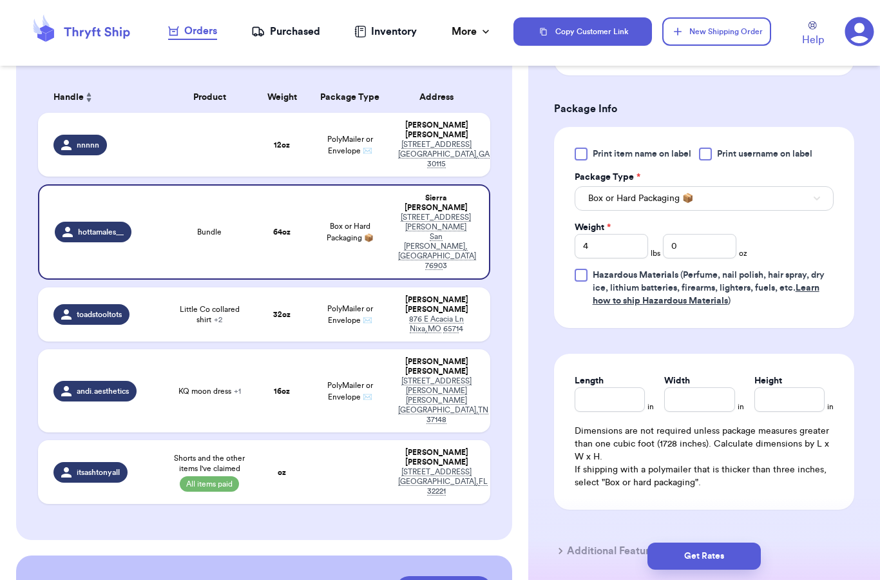
scroll to position [464, 0]
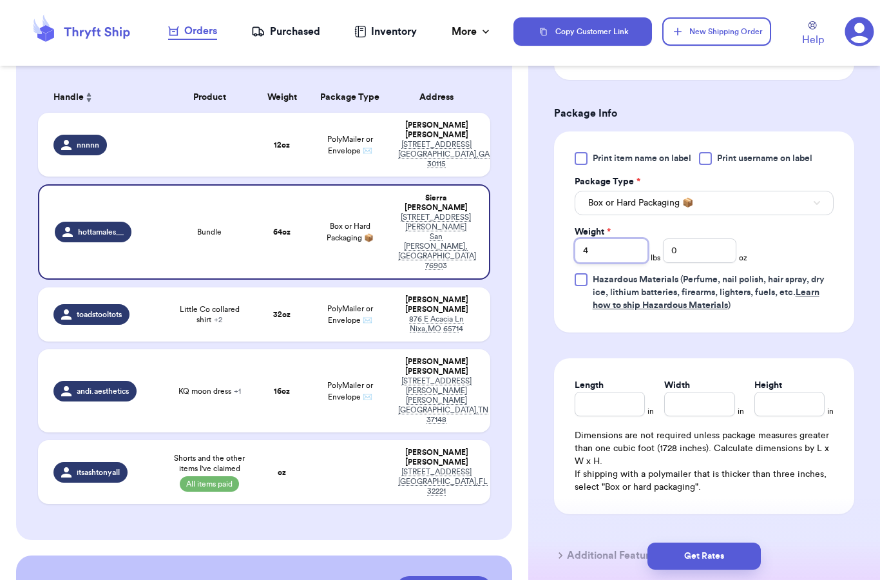
click at [600, 249] on input "4" at bounding box center [611, 250] width 73 height 24
type input "7"
click at [605, 407] on input "Length" at bounding box center [610, 404] width 70 height 24
type input "16.5"
click at [695, 412] on input "Width *" at bounding box center [699, 404] width 70 height 24
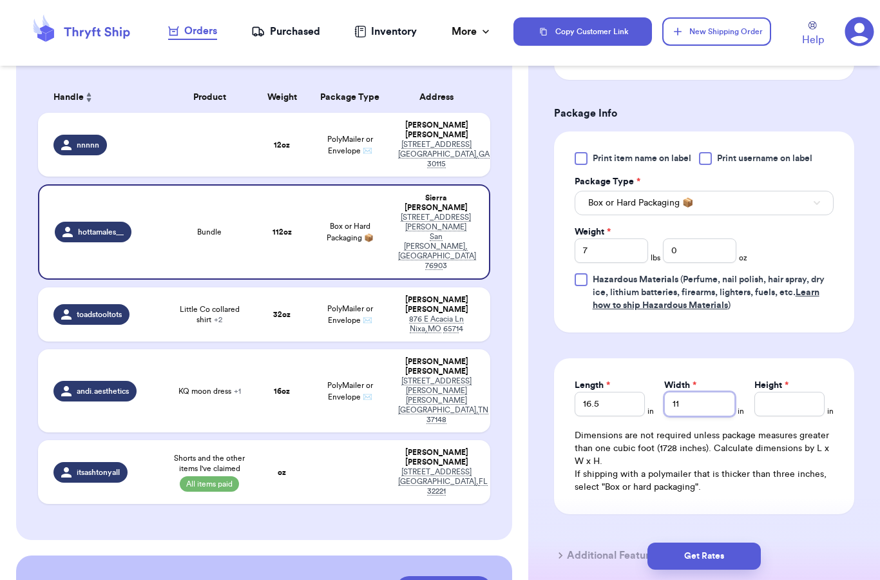
type input "11"
click at [785, 423] on div "Length * 16.5 in Width * 11 in Height * in Dimensions are not required unless p…" at bounding box center [704, 436] width 300 height 156
click at [791, 405] on input "Height *" at bounding box center [789, 404] width 70 height 24
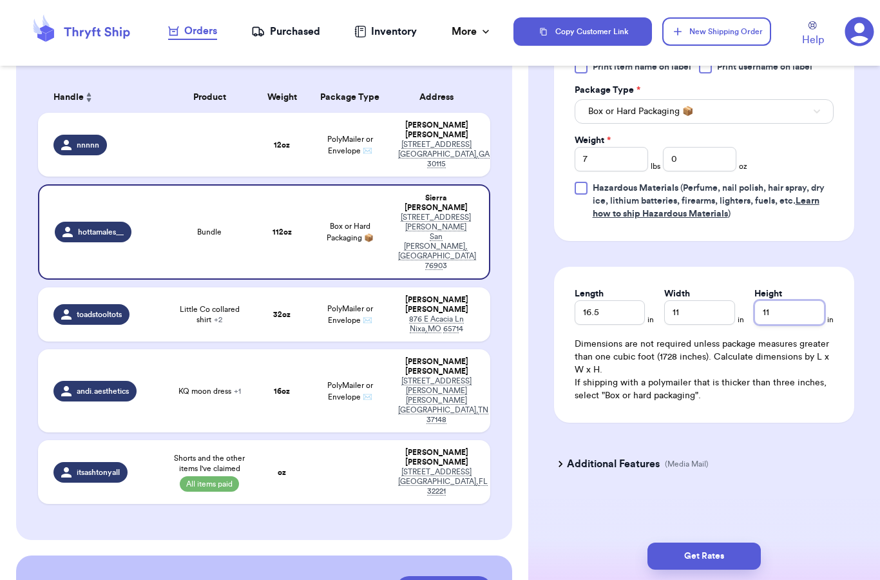
scroll to position [555, 0]
type input "11"
click at [729, 390] on p "If shipping with a polymailer that is thicker than three inches, select "Box or…" at bounding box center [704, 389] width 259 height 26
click at [698, 542] on button "Get Rates" at bounding box center [703, 555] width 113 height 27
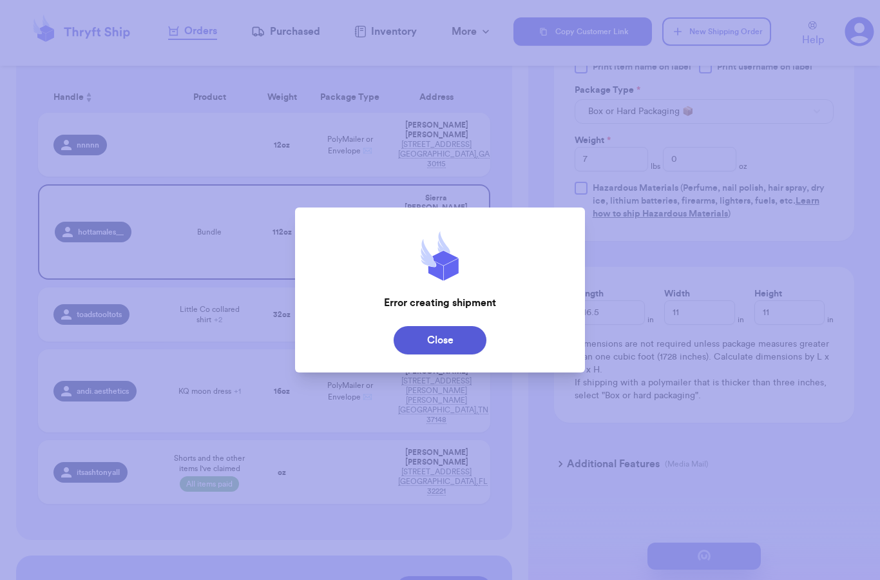
click at [442, 345] on button "Close" at bounding box center [440, 340] width 93 height 28
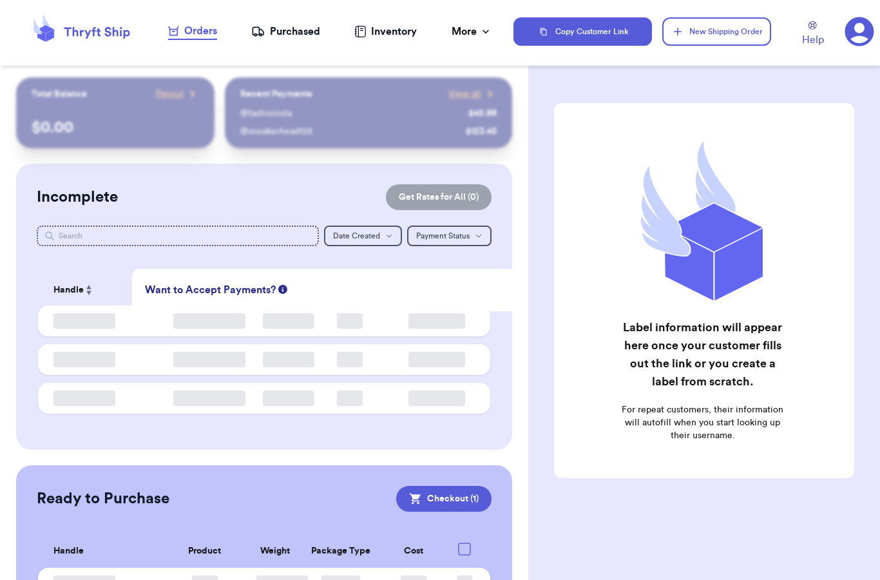
checkbox input "true"
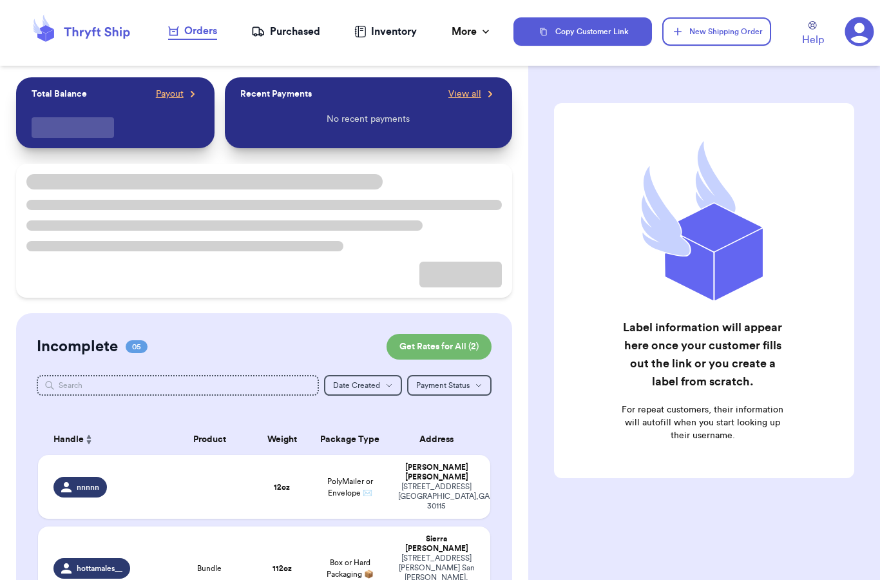
scroll to position [52, 0]
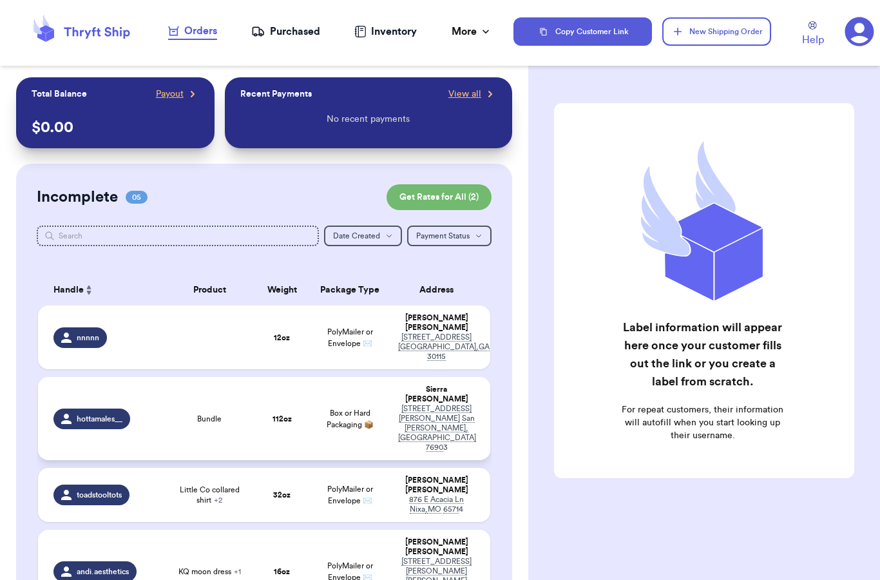
click at [187, 414] on div "Bundle" at bounding box center [209, 419] width 75 height 10
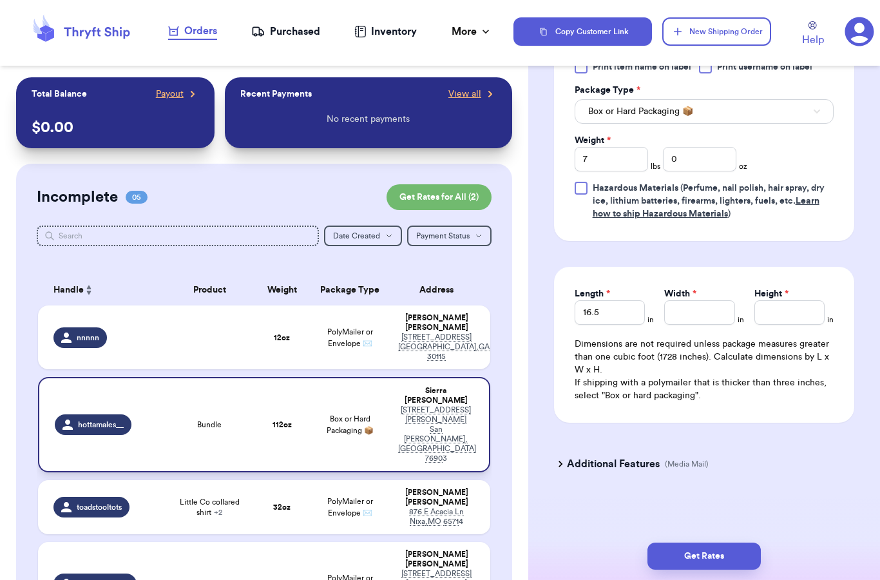
scroll to position [555, 0]
click at [694, 305] on input "Width *" at bounding box center [699, 312] width 70 height 24
type input "11"
click at [787, 301] on input "Height *" at bounding box center [789, 312] width 70 height 24
type input "11"
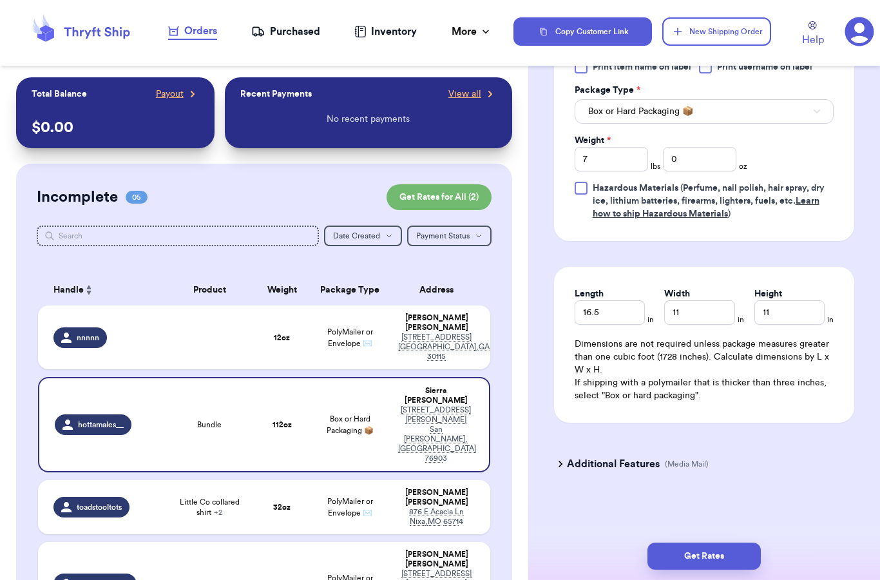
click at [750, 459] on div "Additional Features (Media Mail)" at bounding box center [696, 463] width 300 height 31
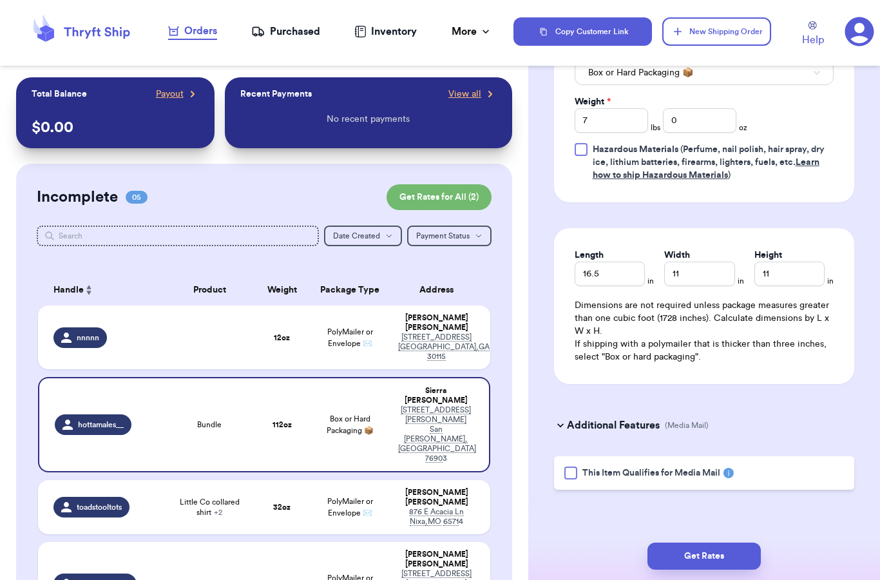
scroll to position [594, 0]
click at [707, 551] on button "Get Rates" at bounding box center [703, 555] width 113 height 27
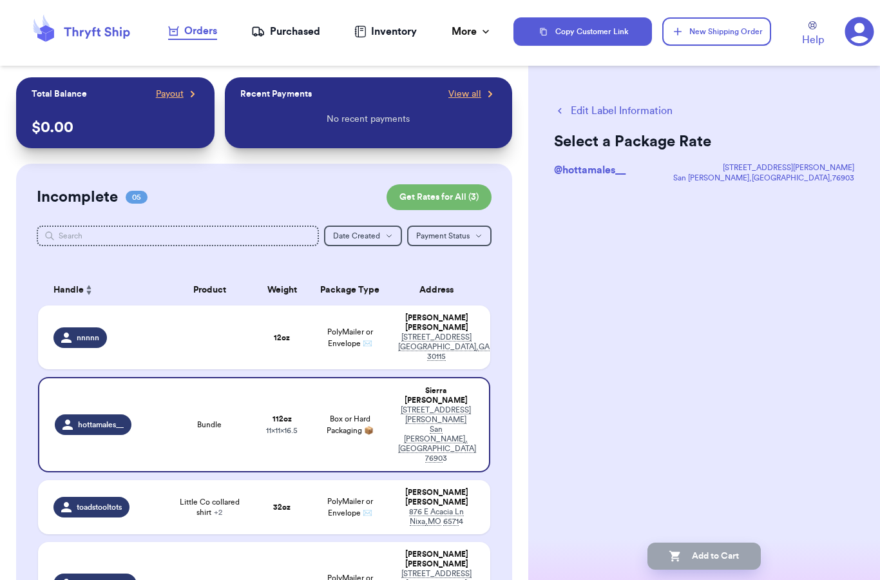
scroll to position [0, 0]
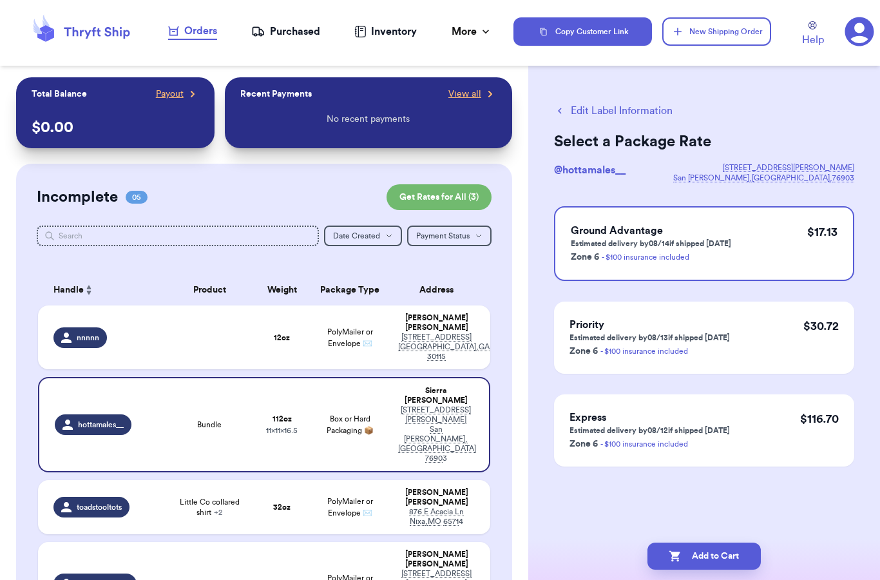
click at [577, 113] on button "Edit Label Information" at bounding box center [613, 110] width 119 height 15
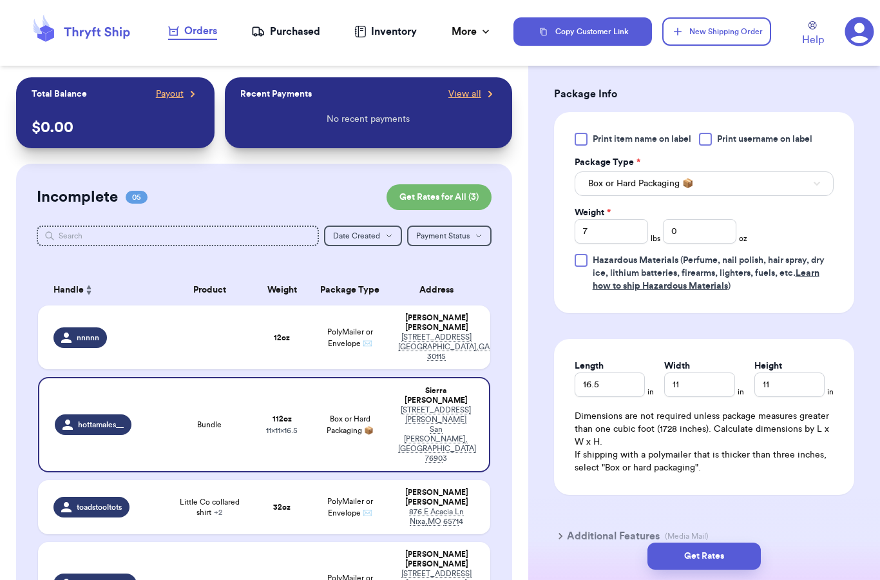
scroll to position [513, 0]
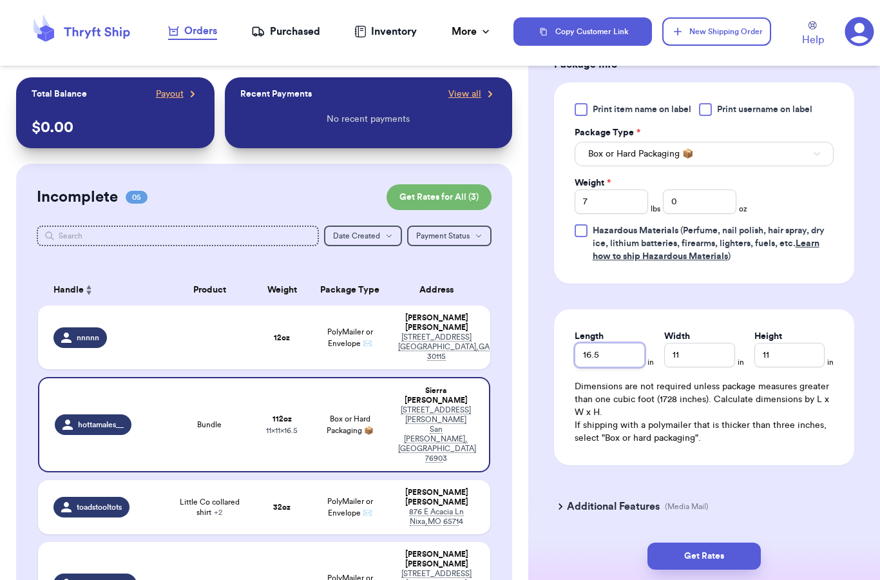
click at [605, 353] on input "16.5" at bounding box center [610, 355] width 70 height 24
type input "1"
type input "12"
click at [713, 362] on input "11" at bounding box center [699, 355] width 70 height 24
type input "12"
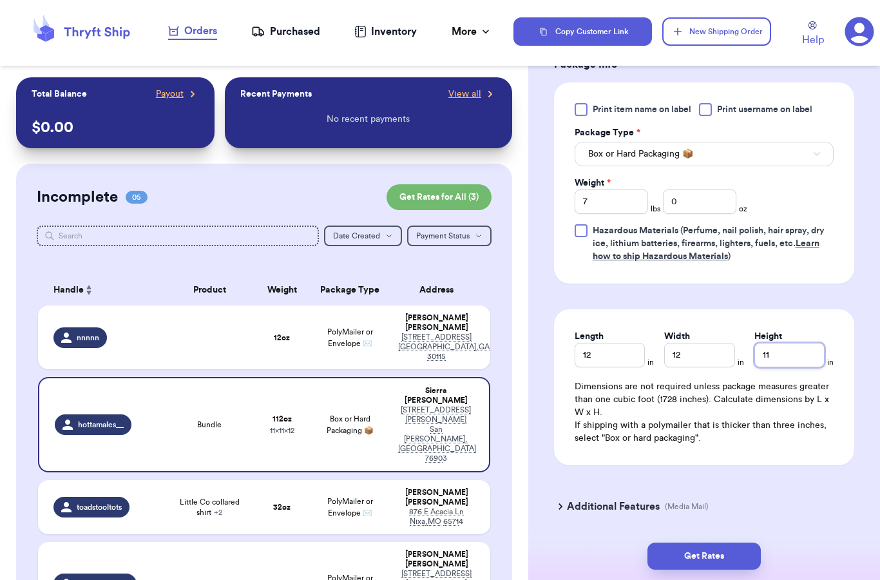
click at [781, 350] on input "11" at bounding box center [789, 355] width 70 height 24
type input "1"
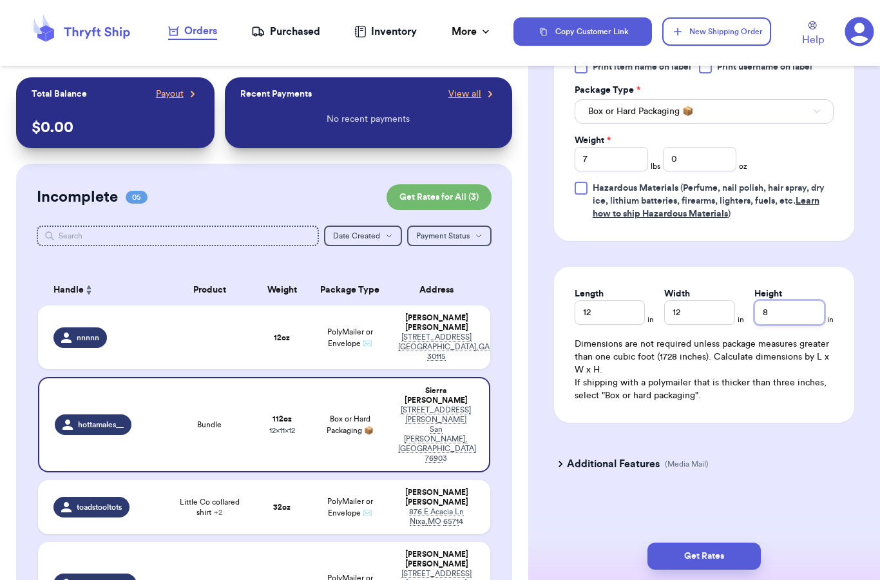
scroll to position [555, 0]
type input "8"
click at [624, 434] on form "Shipping Information Delete Label Customer Info Instagram Handle: hottamales__ …" at bounding box center [704, 19] width 300 height 942
click at [689, 546] on button "Get Rates" at bounding box center [703, 555] width 113 height 27
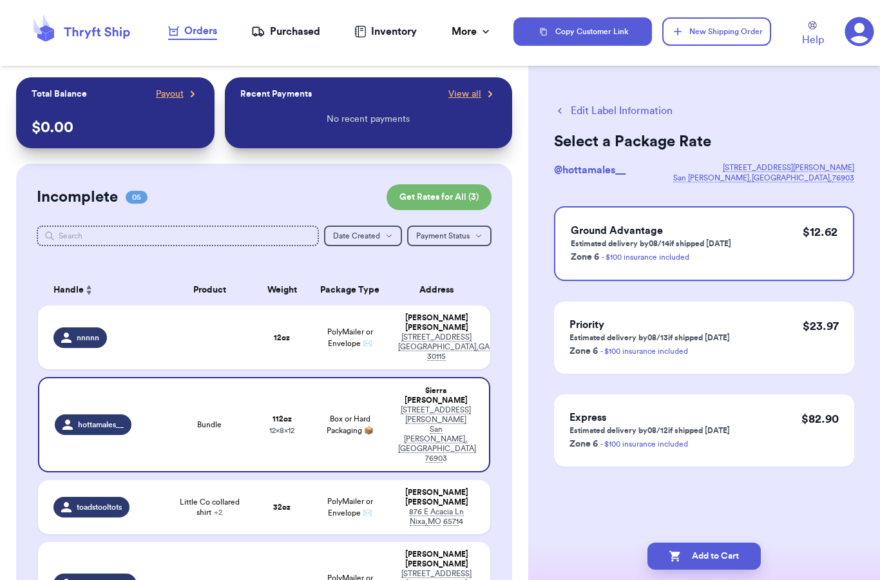
click at [586, 109] on button "Edit Label Information" at bounding box center [613, 110] width 119 height 15
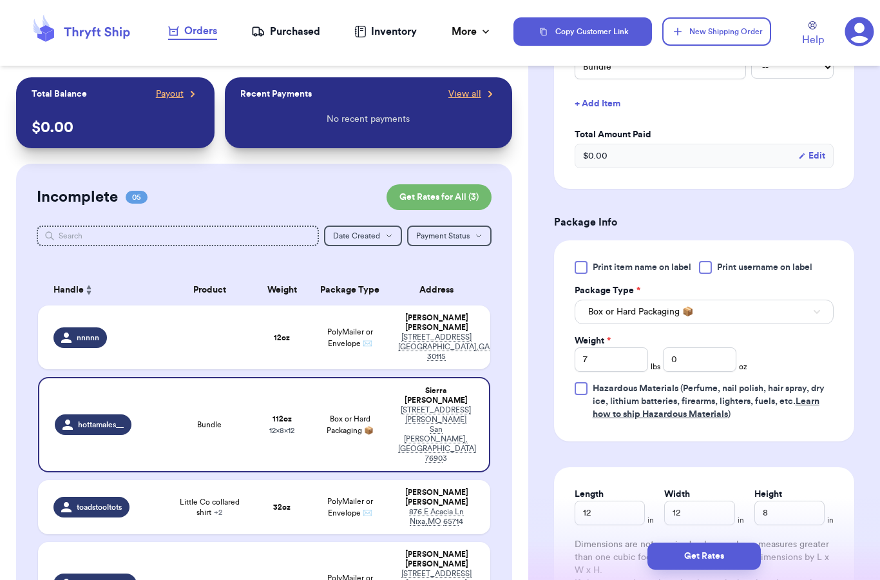
scroll to position [368, 0]
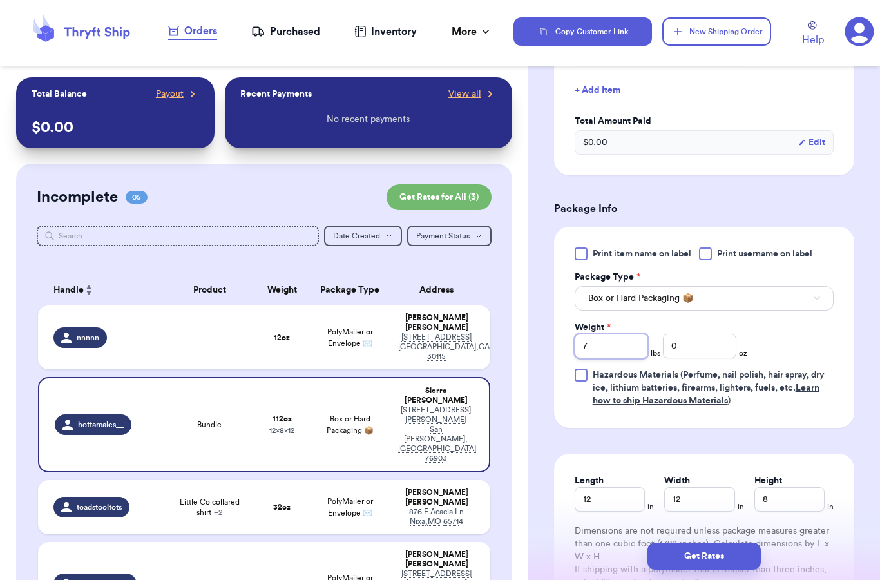
click at [602, 339] on input "7" at bounding box center [611, 346] width 73 height 24
type input "6"
click at [701, 344] on input "0" at bounding box center [699, 346] width 73 height 24
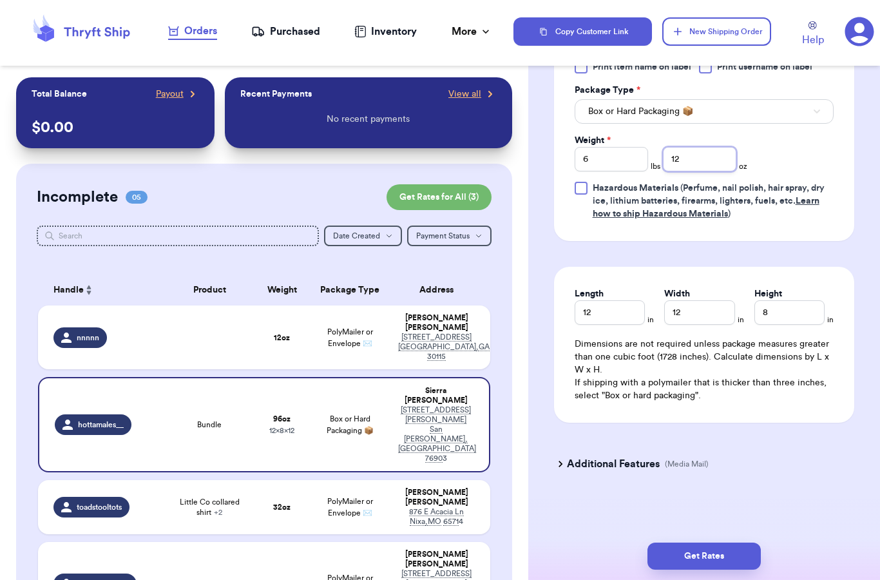
scroll to position [555, 0]
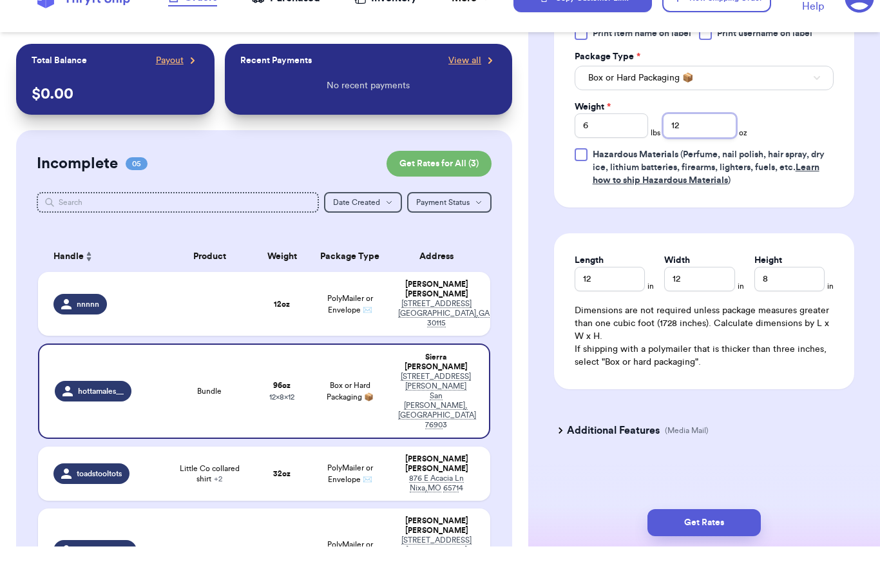
type input "12"
click at [588, 300] on input "12" at bounding box center [610, 312] width 70 height 24
type input "16"
click at [709, 300] on input "12" at bounding box center [699, 312] width 70 height 24
type input "11"
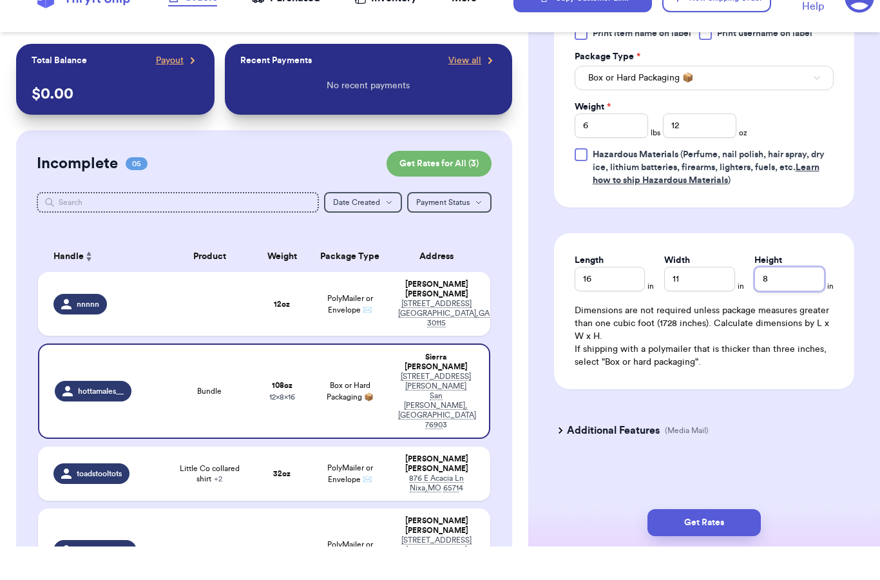
click at [807, 300] on input "8" at bounding box center [789, 312] width 70 height 24
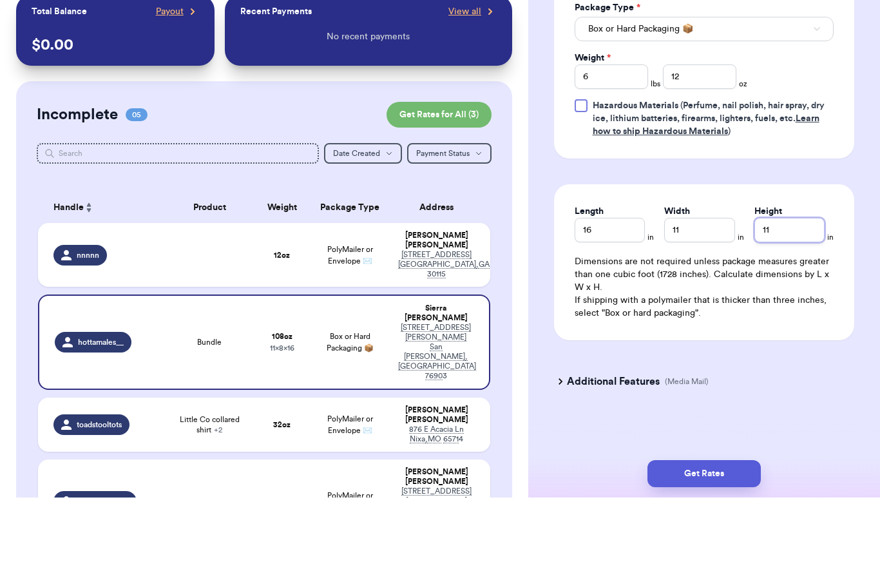
scroll to position [52, 0]
type input "11"
click at [683, 542] on button "Get Rates" at bounding box center [703, 555] width 113 height 27
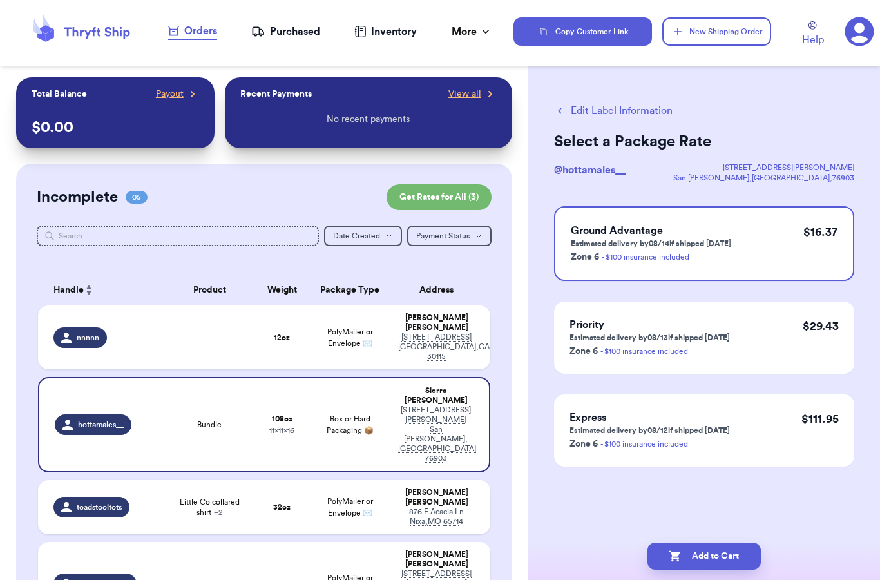
scroll to position [0, 0]
click at [604, 113] on button "Edit Label Information" at bounding box center [613, 110] width 119 height 15
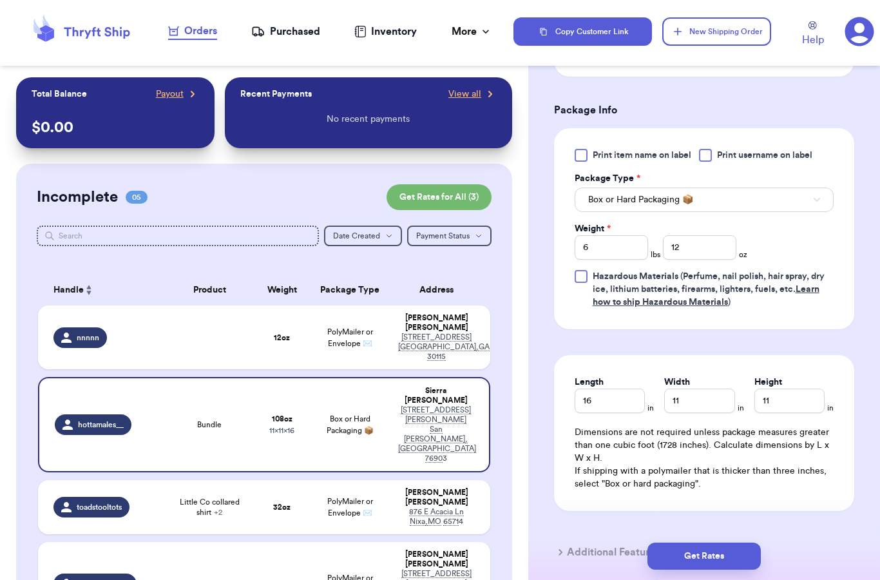
scroll to position [468, 0]
click at [604, 400] on input "16" at bounding box center [610, 399] width 70 height 24
type input "16.5"
click at [707, 384] on div "Width" at bounding box center [699, 380] width 70 height 13
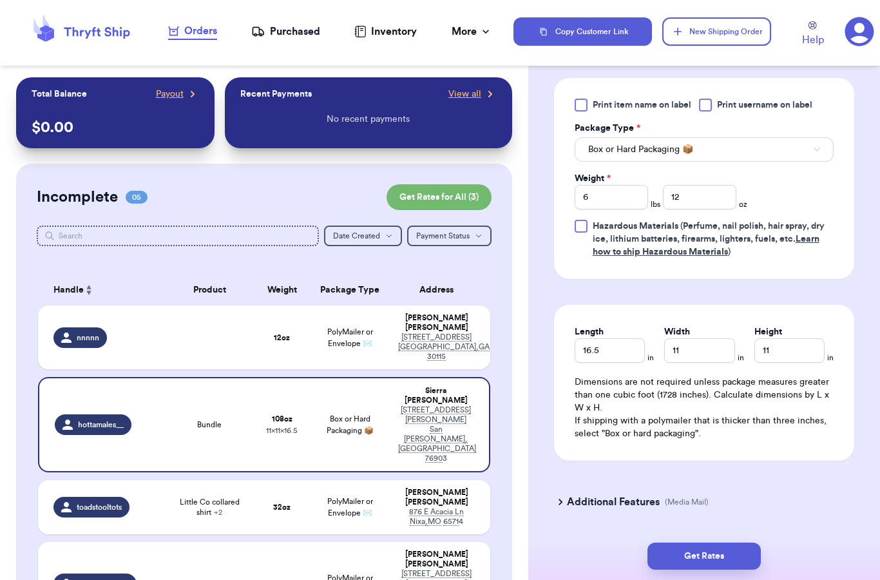
scroll to position [528, 0]
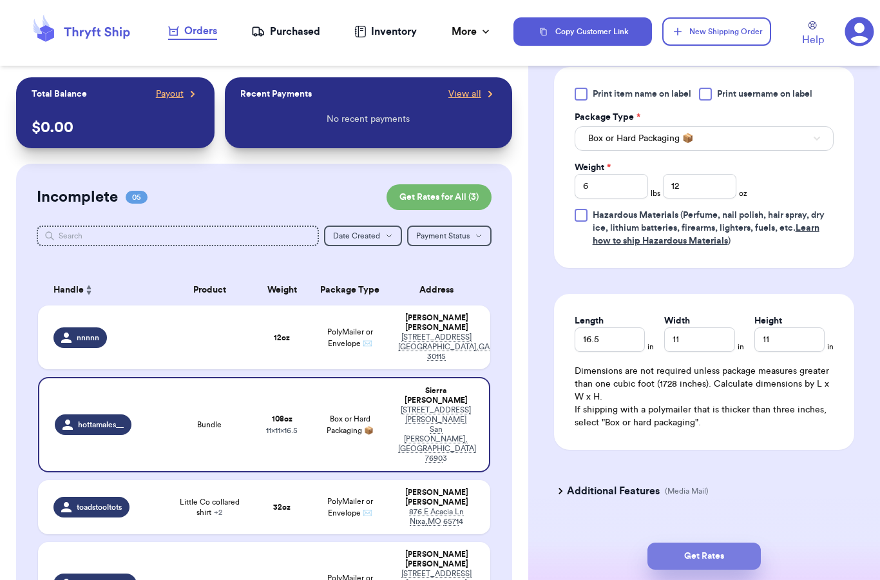
click at [724, 542] on button "Get Rates" at bounding box center [703, 555] width 113 height 27
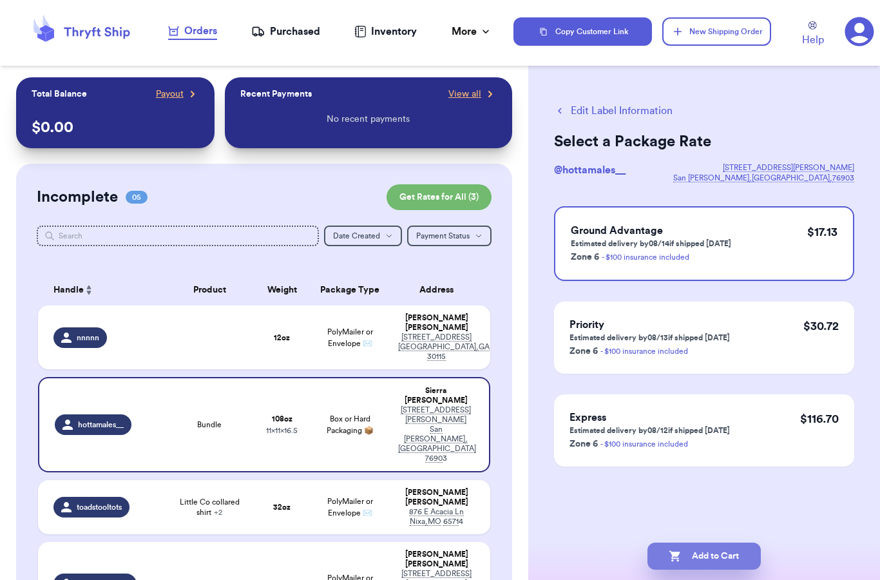
click at [707, 543] on button "Add to Cart" at bounding box center [703, 555] width 113 height 27
checkbox input "true"
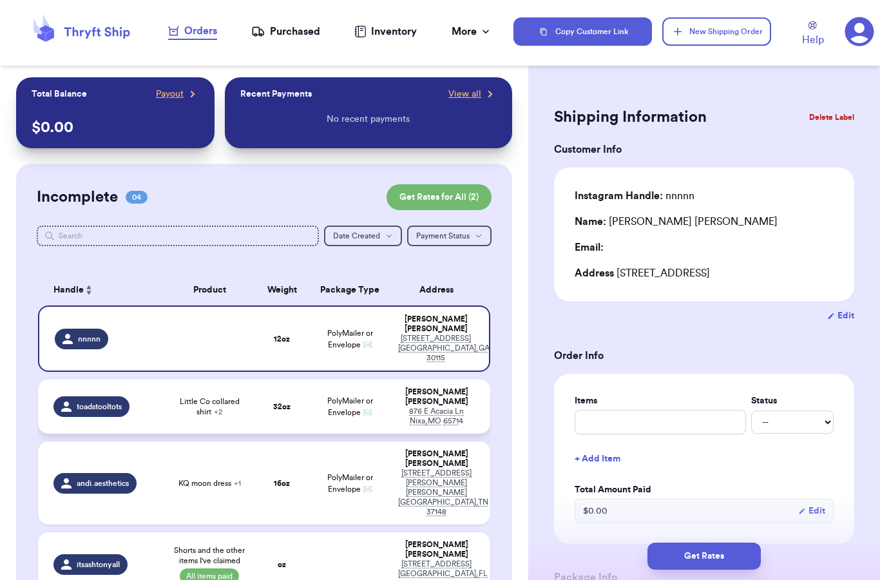
click at [229, 396] on span "Little Co collared shirt + 2" at bounding box center [209, 406] width 75 height 21
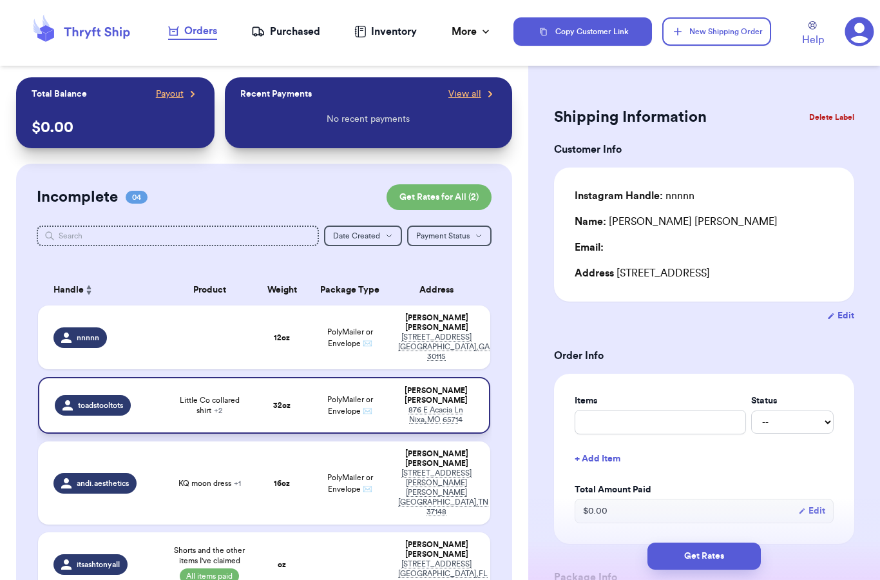
type input "Little Co collared shirt"
type input "2"
type input "0"
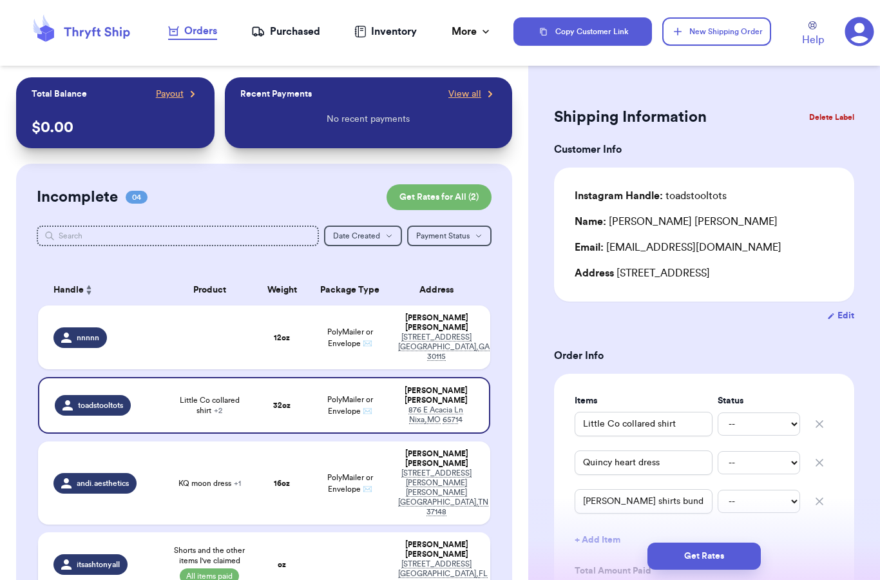
click at [288, 532] on td "oz" at bounding box center [282, 564] width 54 height 64
type input "Shorts and the other items I've claimed"
select select "paid"
type input "0"
